Goal: Leave review/rating: Leave review/rating

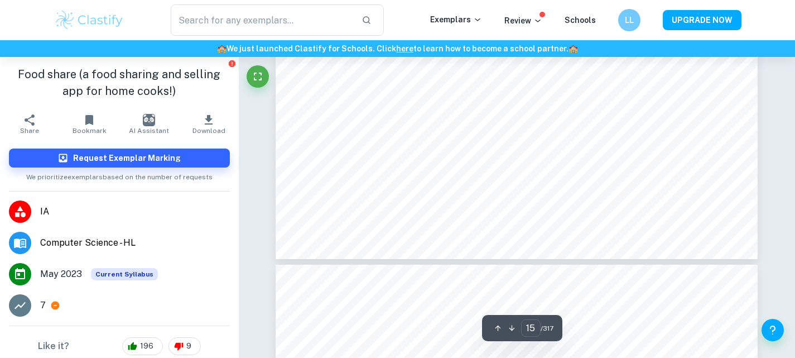
scroll to position [9165, 0]
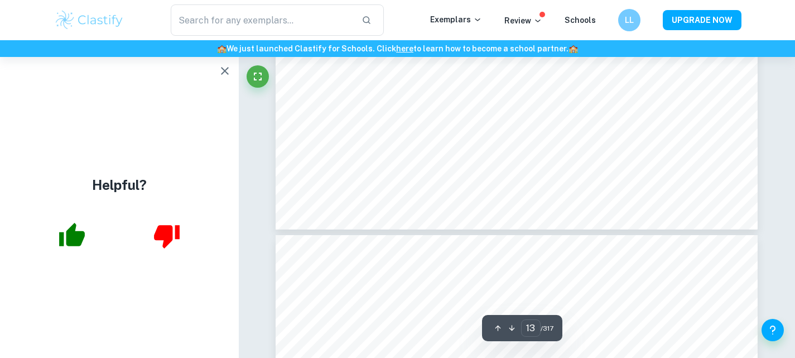
type input "12"
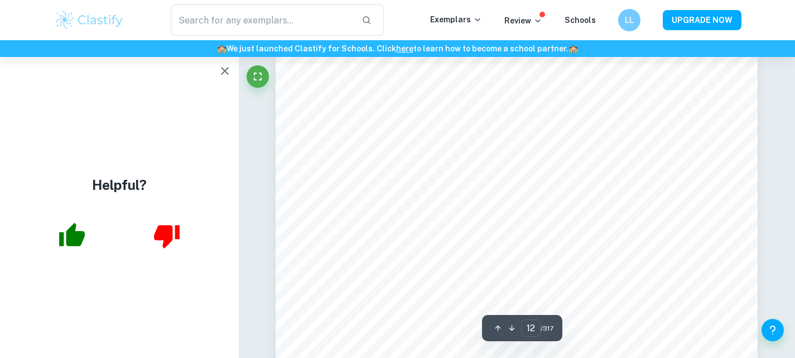
scroll to position [7092, 0]
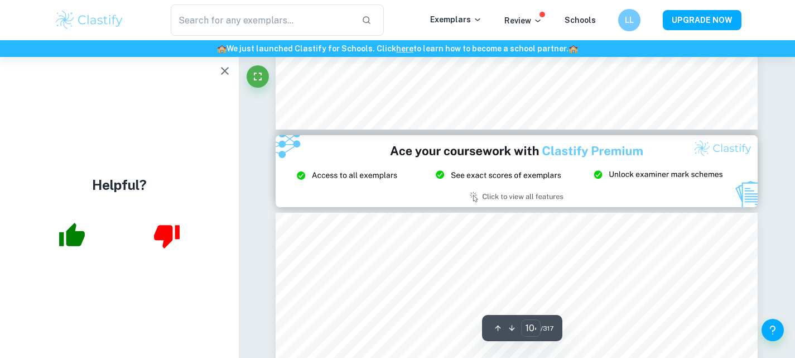
type input "105"
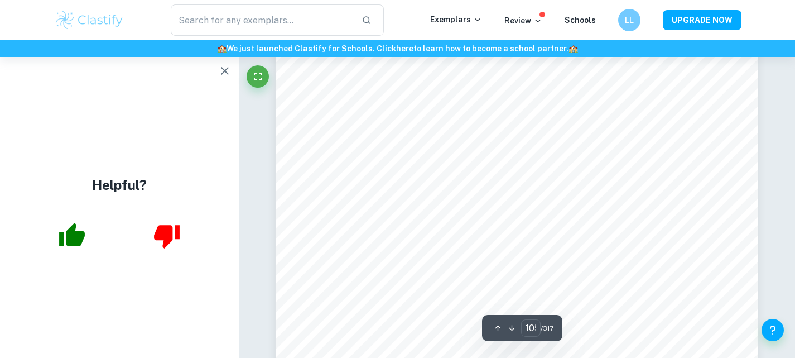
scroll to position [66924, 0]
